Goal: Find specific page/section: Locate a particular part of the current website

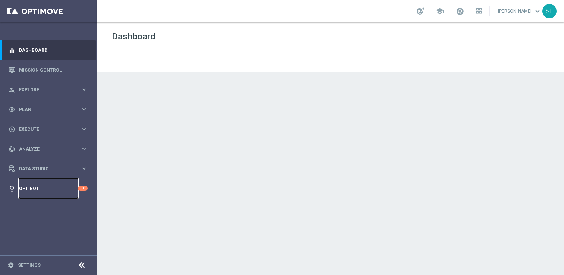
click at [34, 185] on link "Optibot" at bounding box center [48, 189] width 59 height 20
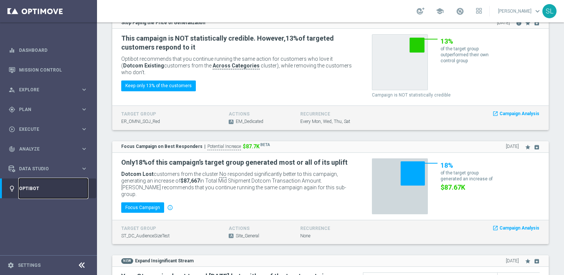
scroll to position [345, 0]
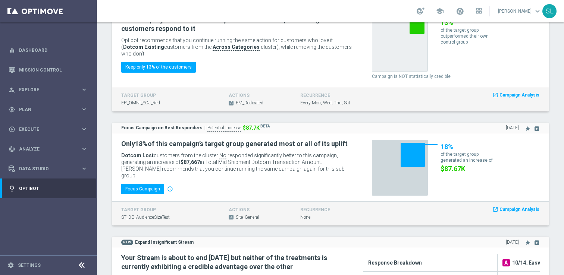
click at [82, 263] on icon at bounding box center [81, 265] width 9 height 9
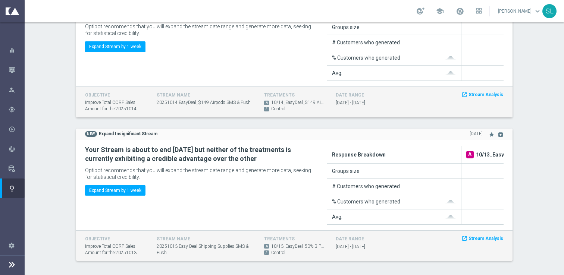
scroll to position [0, 0]
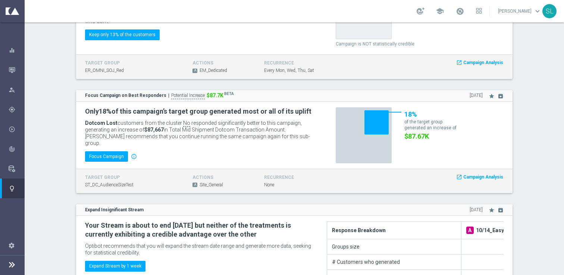
scroll to position [597, 0]
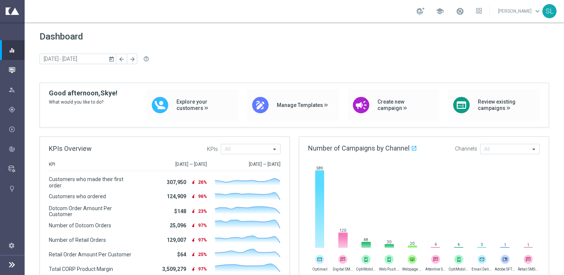
click at [11, 71] on icon "button" at bounding box center [12, 70] width 7 height 7
